Goal: Task Accomplishment & Management: Use online tool/utility

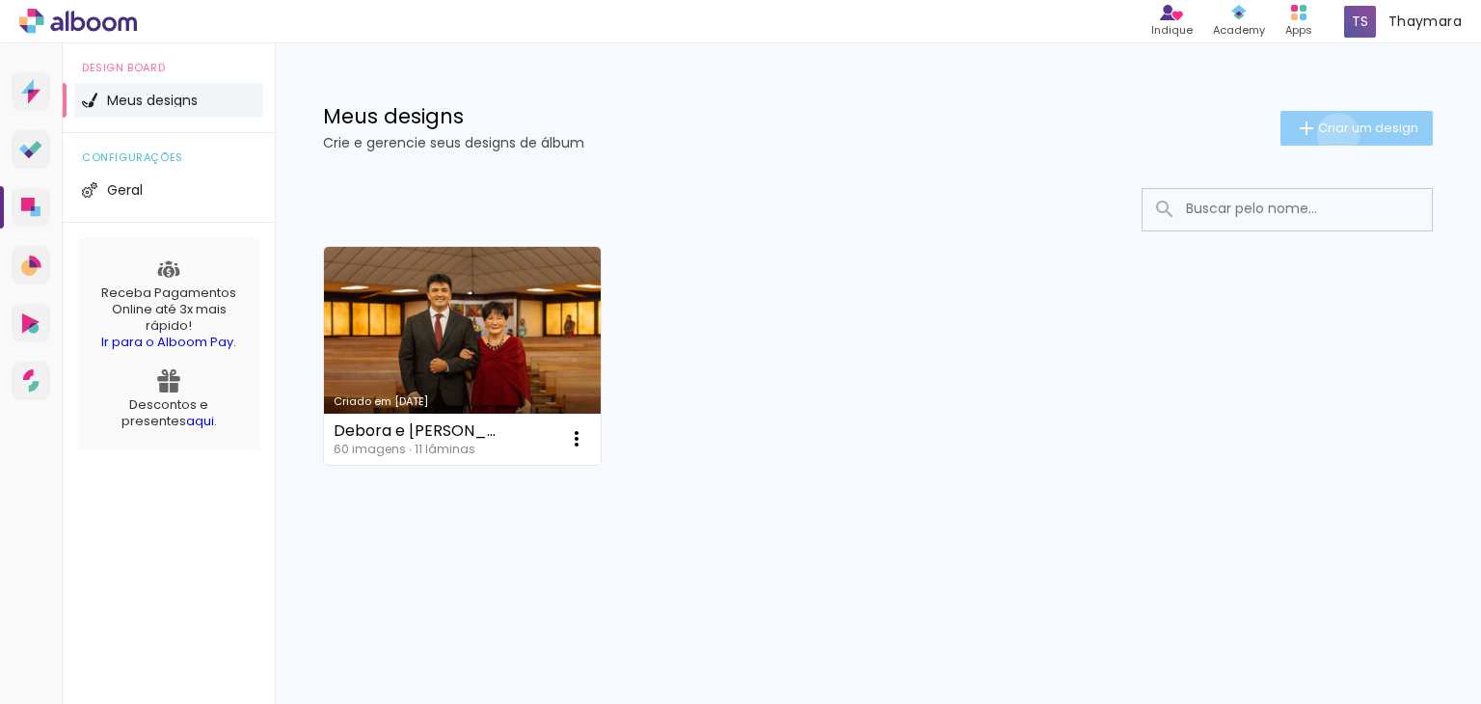
click at [1334, 134] on span "Criar um design" at bounding box center [1368, 127] width 100 height 13
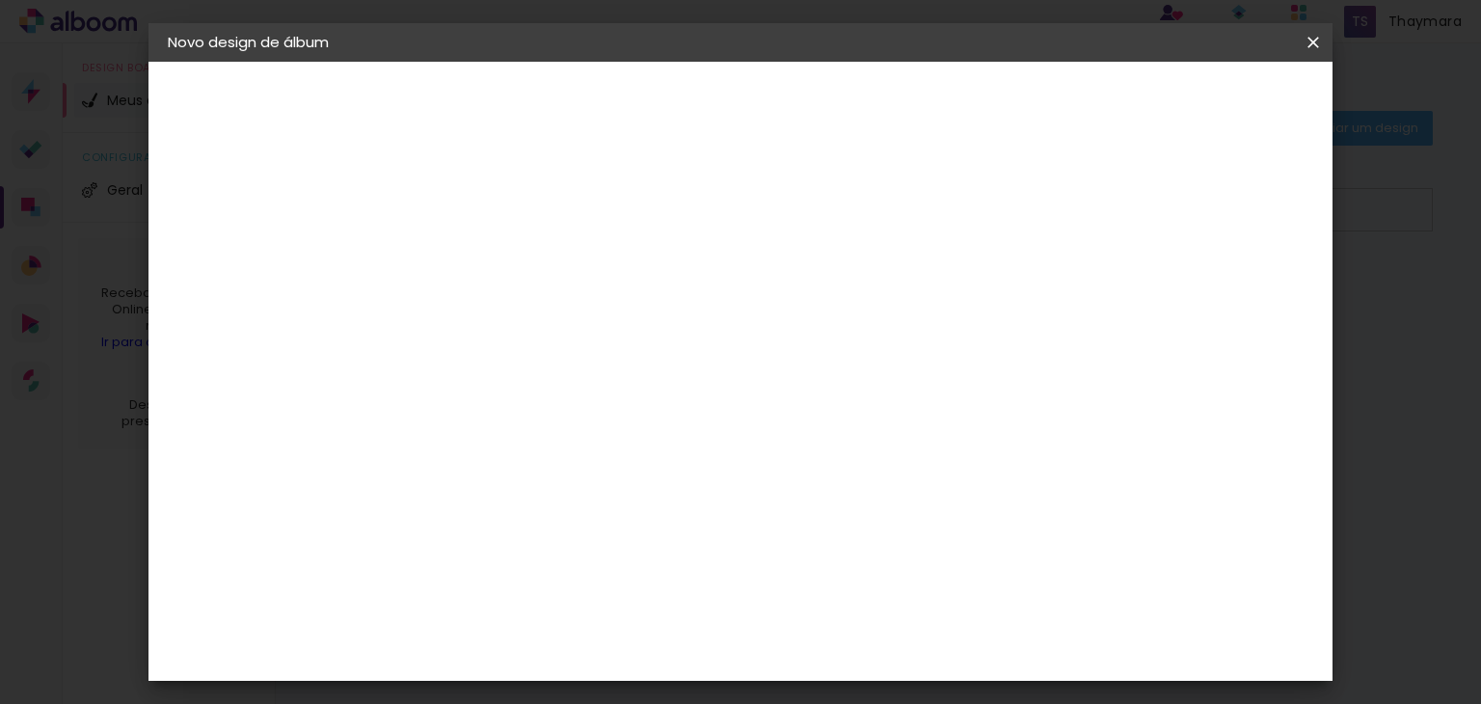
click at [483, 271] on input at bounding box center [483, 259] width 0 height 30
type input "Meurie e [PERSON_NAME]"
type paper-input "Meurie e [PERSON_NAME]"
click at [0, 0] on slot "Avançar" at bounding box center [0, 0] width 0 height 0
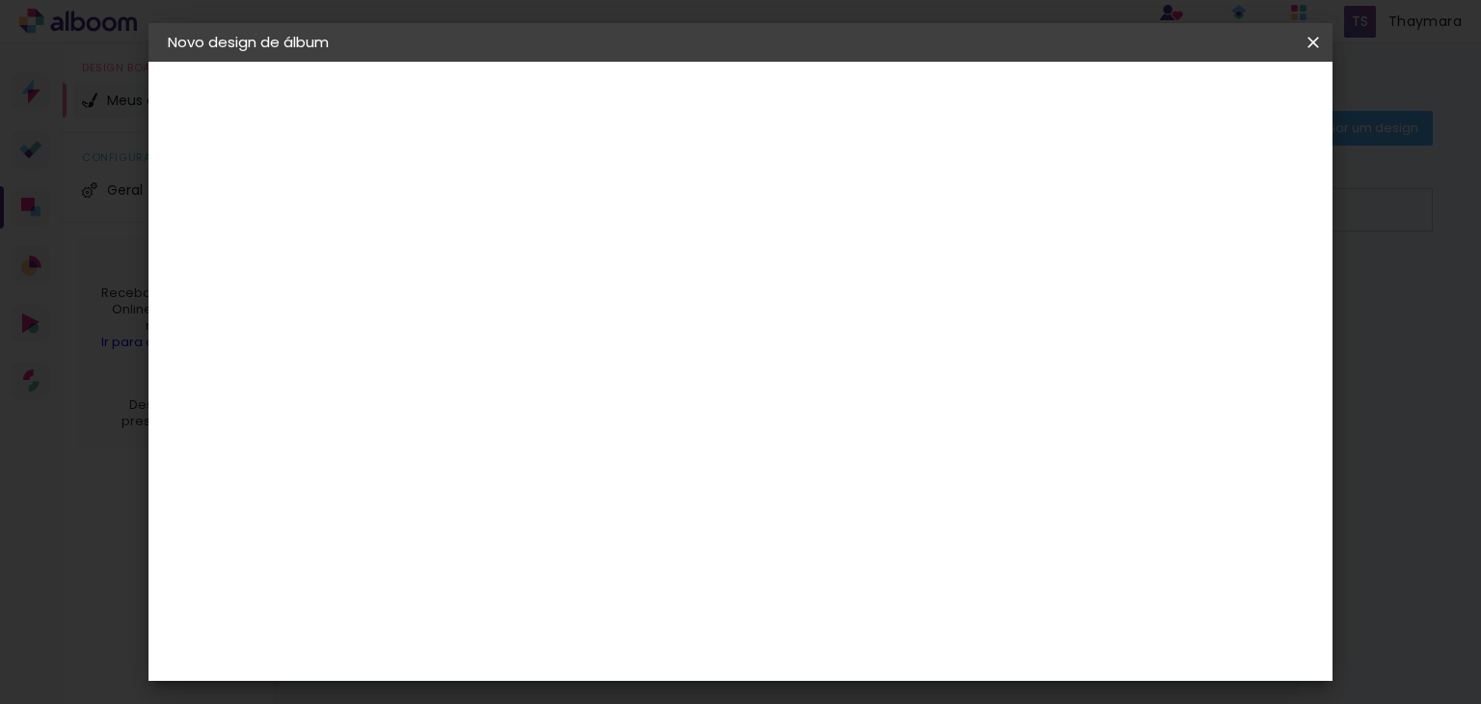
click at [636, 564] on paper-item "Canaan Álbuns" at bounding box center [532, 589] width 208 height 50
click at [521, 520] on div "C1 Albuns" at bounding box center [495, 535] width 51 height 31
click at [0, 0] on slot "Avançar" at bounding box center [0, 0] width 0 height 0
click at [558, 321] on input "text" at bounding box center [520, 336] width 75 height 30
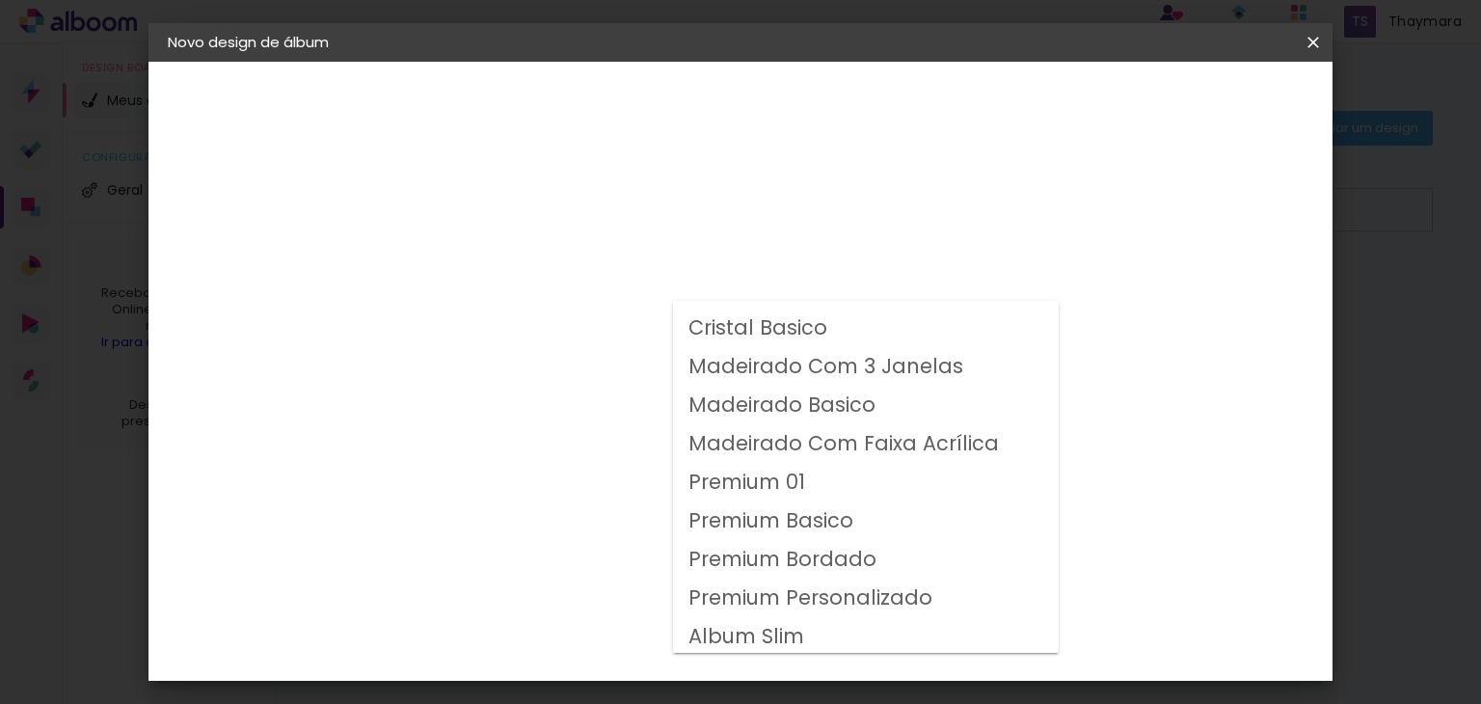
scroll to position [72, 0]
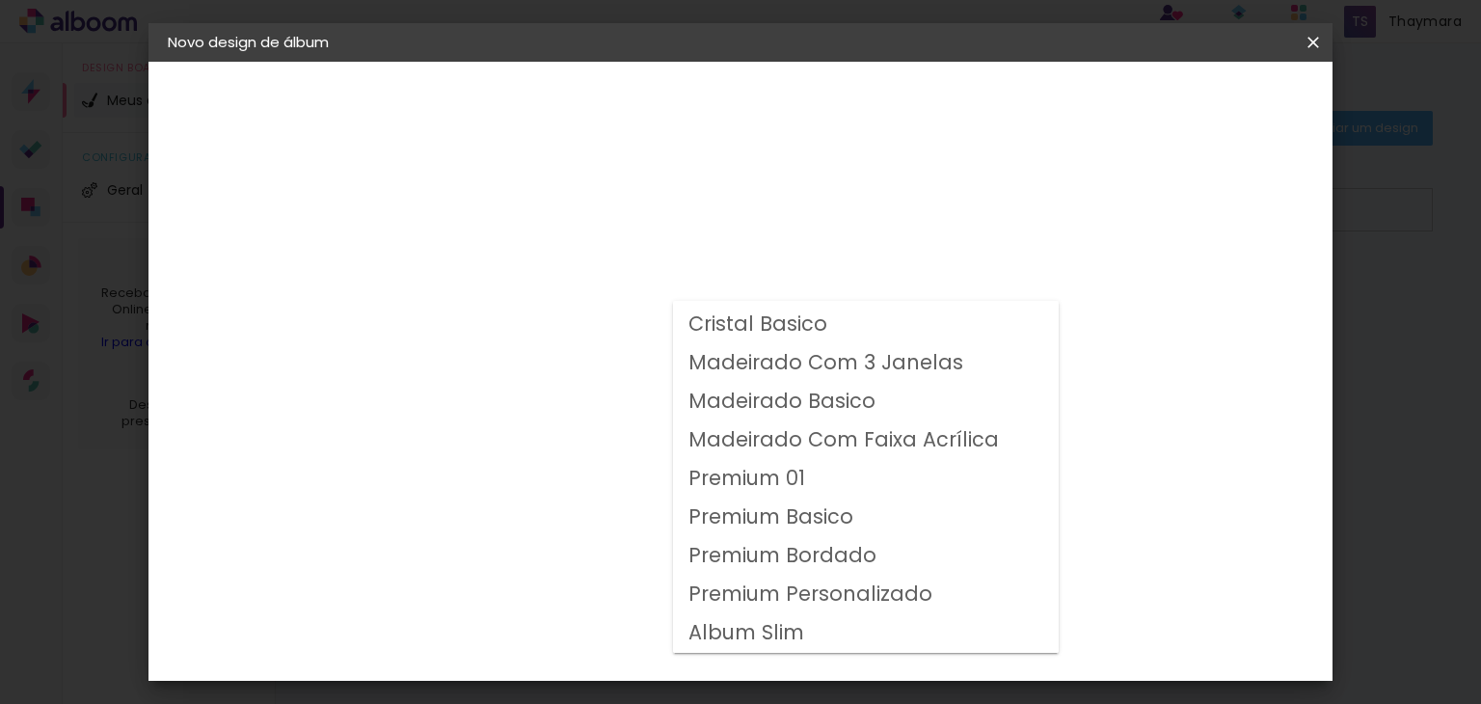
click at [865, 624] on paper-item "Album Slim" at bounding box center [866, 633] width 386 height 39
type input "Album Slim"
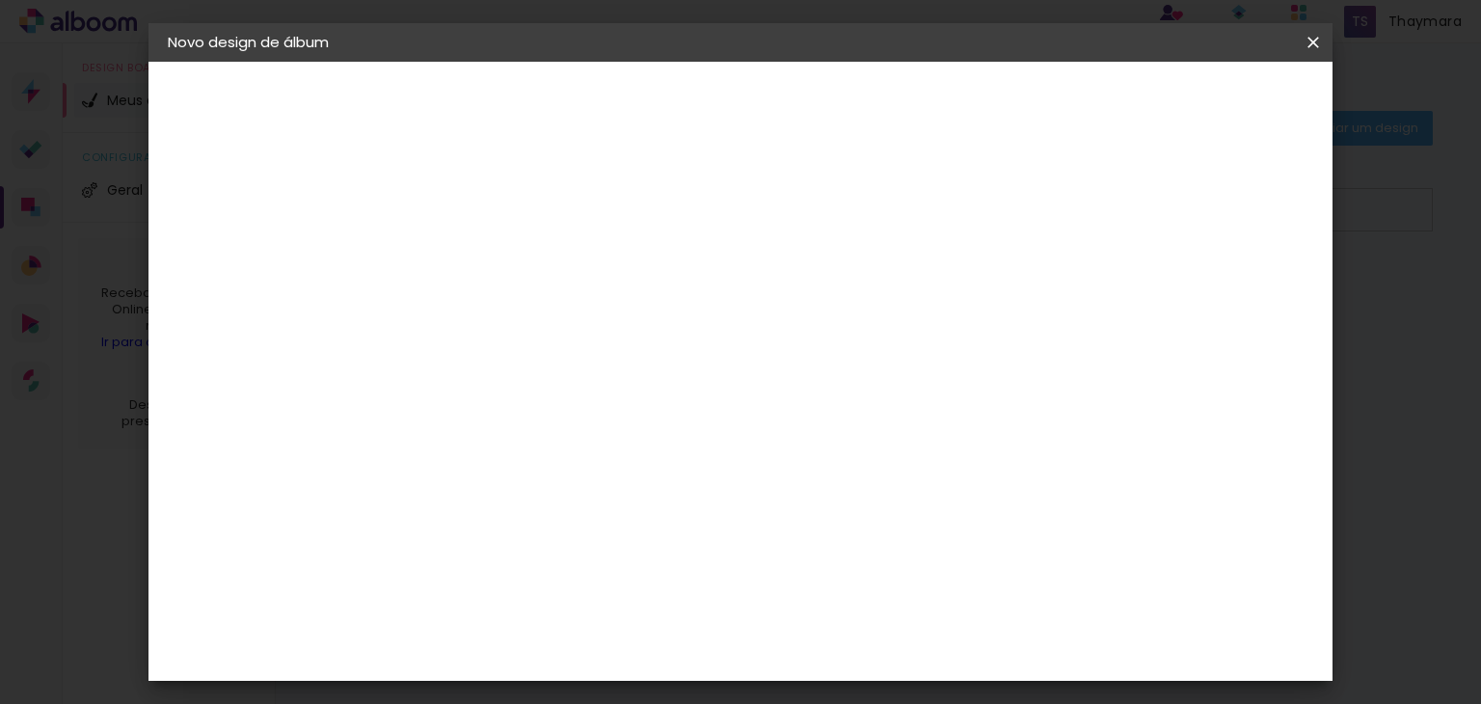
scroll to position [17, 0]
click at [685, 508] on span "20 × 30 cm" at bounding box center [648, 528] width 71 height 40
click at [797, 108] on paper-button "Avançar" at bounding box center [750, 102] width 94 height 33
type input "1"
type paper-input "1"
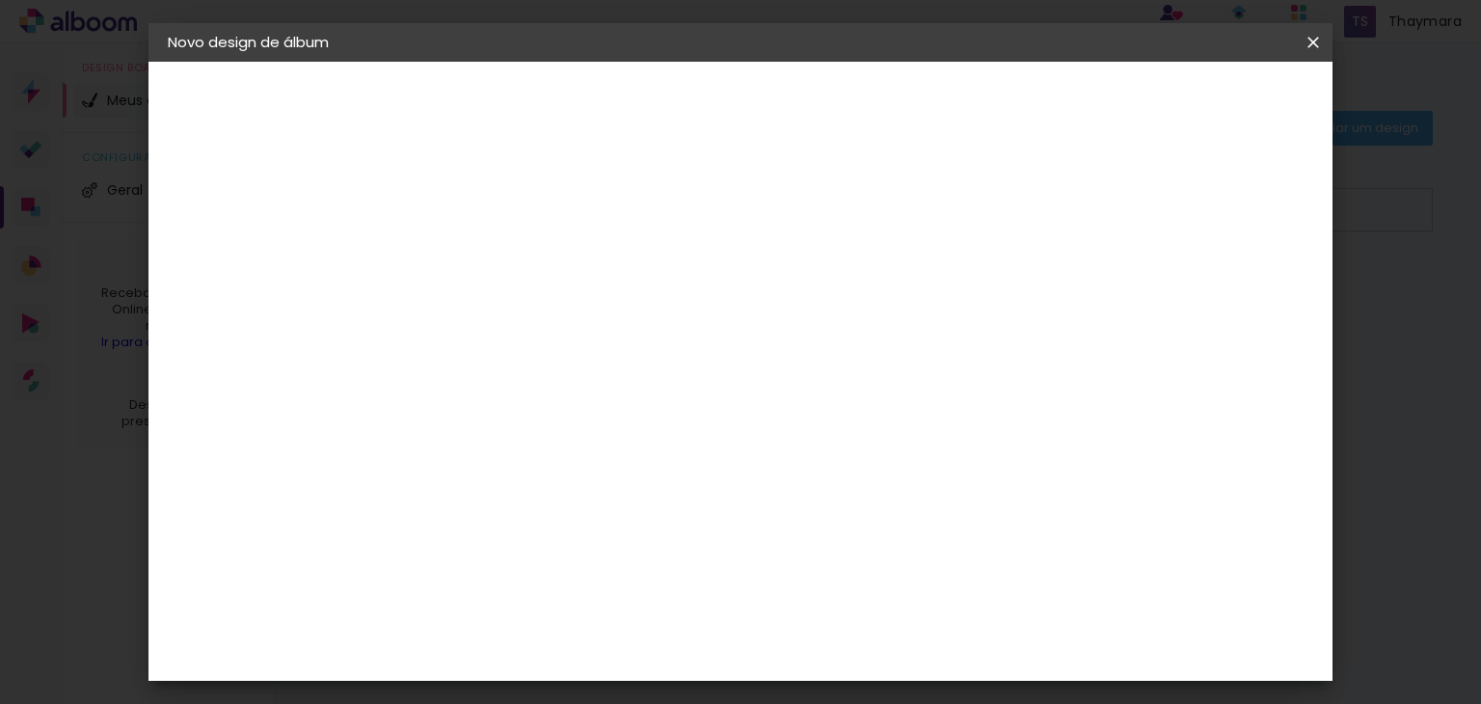
click at [494, 213] on input "1" at bounding box center [468, 208] width 67 height 24
click at [0, 0] on slot "Mostrar sangria" at bounding box center [0, 0] width 0 height 0
type paper-checkbox "on"
click at [1193, 98] on span "Iniciar design" at bounding box center [1149, 101] width 88 height 13
